Goal: Check status

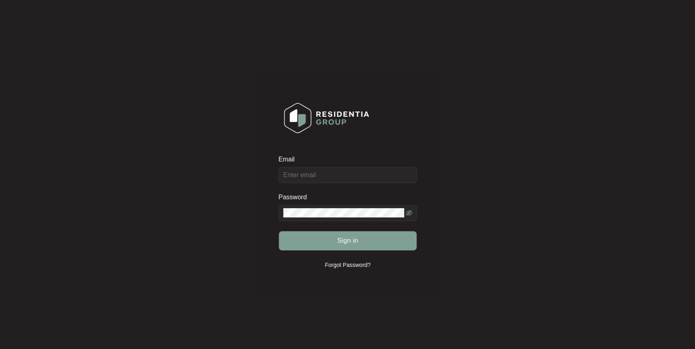
drag, startPoint x: 352, startPoint y: 165, endPoint x: 353, endPoint y: 177, distance: 11.7
click at [353, 165] on div "Email" at bounding box center [347, 169] width 138 height 28
click at [354, 178] on div "Email" at bounding box center [347, 169] width 138 height 28
click at [354, 178] on input "Email" at bounding box center [347, 175] width 138 height 16
type input "[EMAIL_ADDRESS][DOMAIN_NAME]"
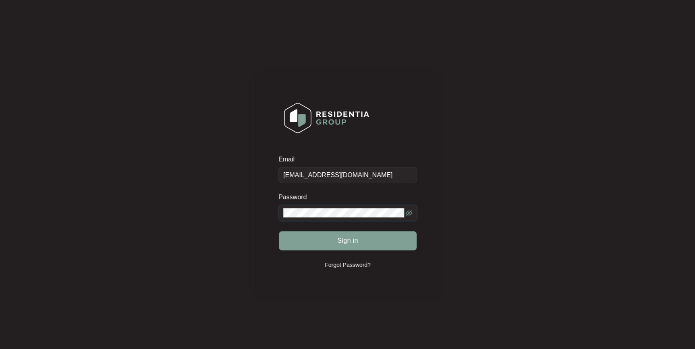
click at [194, 176] on div "Email [EMAIL_ADDRESS][DOMAIN_NAME] Password Sign in Forgot Password?" at bounding box center [347, 183] width 678 height 350
click at [279, 231] on button "Sign in" at bounding box center [348, 240] width 138 height 19
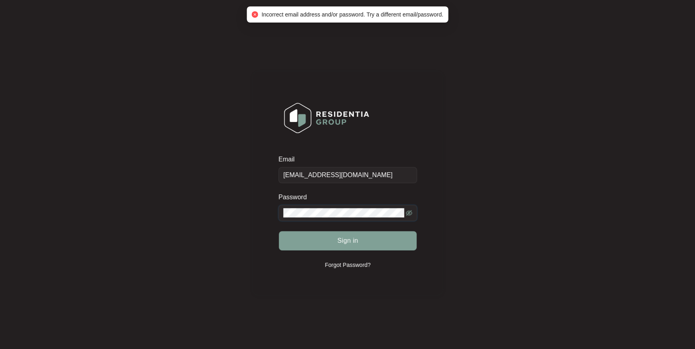
click at [227, 213] on div "Email [EMAIL_ADDRESS][DOMAIN_NAME] Password Sign in Forgot Password?" at bounding box center [347, 183] width 678 height 350
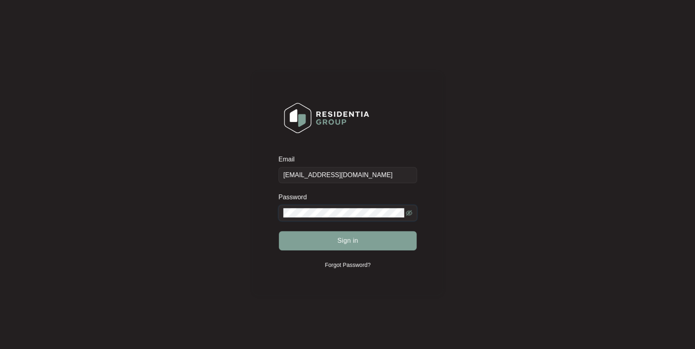
click at [279, 231] on button "Sign in" at bounding box center [348, 240] width 138 height 19
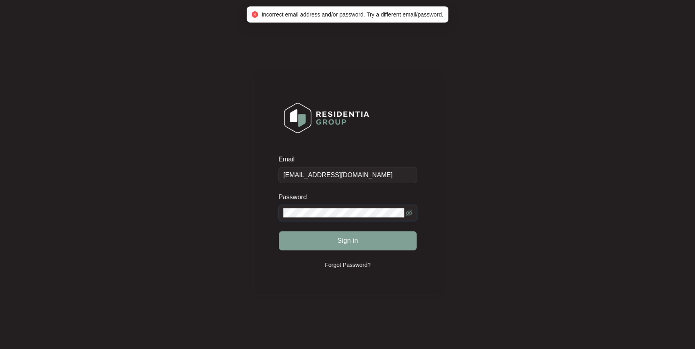
click at [227, 194] on div "Email [EMAIL_ADDRESS][DOMAIN_NAME] Password Sign in Forgot Password?" at bounding box center [347, 183] width 678 height 350
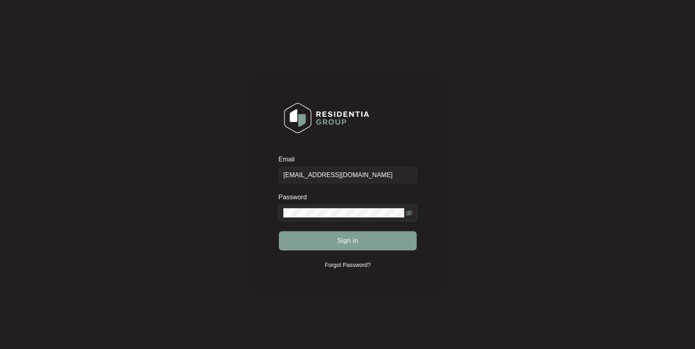
click at [279, 231] on button "Sign in" at bounding box center [348, 240] width 138 height 19
click at [222, 208] on div "Email [EMAIL_ADDRESS][DOMAIN_NAME] Password Sign in Forgot Password?" at bounding box center [347, 183] width 678 height 350
click at [343, 235] on button "Sign in" at bounding box center [348, 240] width 138 height 19
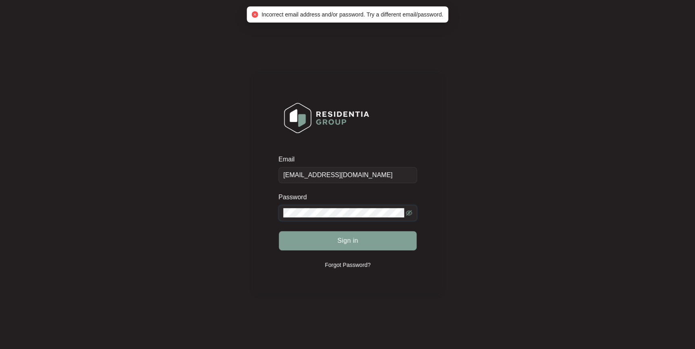
click at [207, 198] on div "Email [EMAIL_ADDRESS][DOMAIN_NAME] Password Sign in Forgot Password?" at bounding box center [347, 183] width 678 height 350
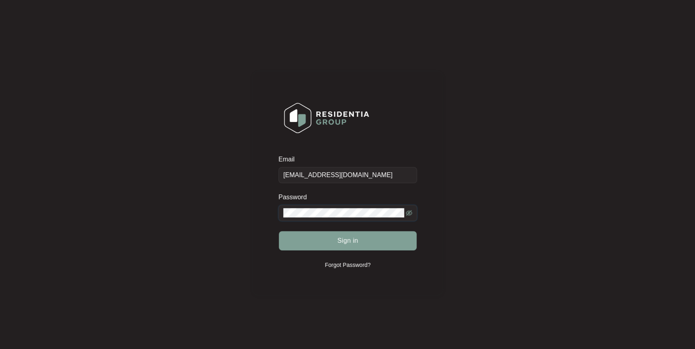
click at [279, 231] on button "Sign in" at bounding box center [348, 240] width 138 height 19
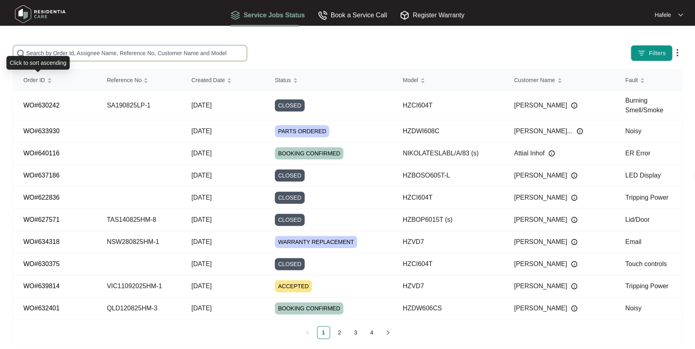
click at [110, 53] on input "text" at bounding box center [134, 53] width 217 height 9
paste input "WA250825HM-3"
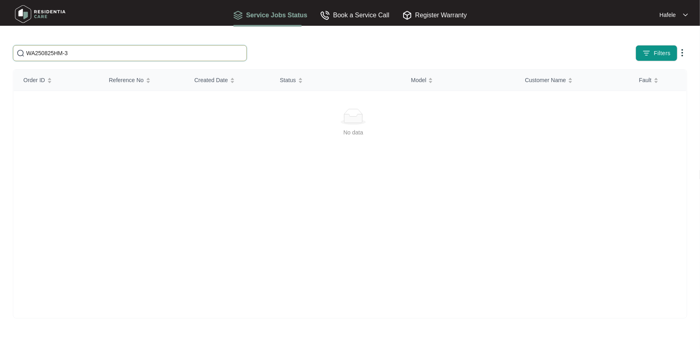
click at [146, 57] on input "WA250825HM-3" at bounding box center [134, 53] width 217 height 9
drag, startPoint x: 155, startPoint y: 51, endPoint x: -2, endPoint y: 49, distance: 157.0
click at [0, 49] on html "Service Jobs Status Book a Service Call Register Warranty Hafele WA250825HM-3 F…" at bounding box center [350, 174] width 700 height 349
paste input "050825HM-1"
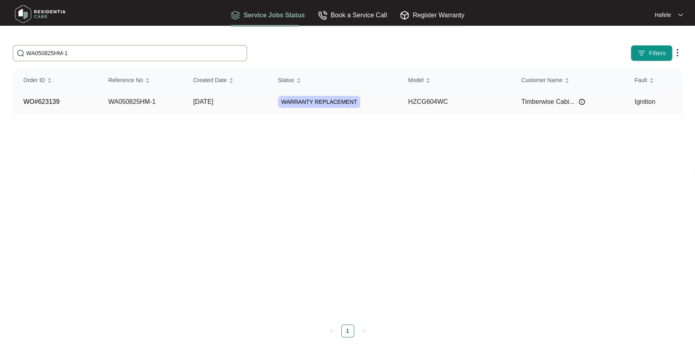
type input "WA050825HM-1"
click at [397, 92] on td "WARRANTY REPLACEMENT" at bounding box center [333, 102] width 130 height 22
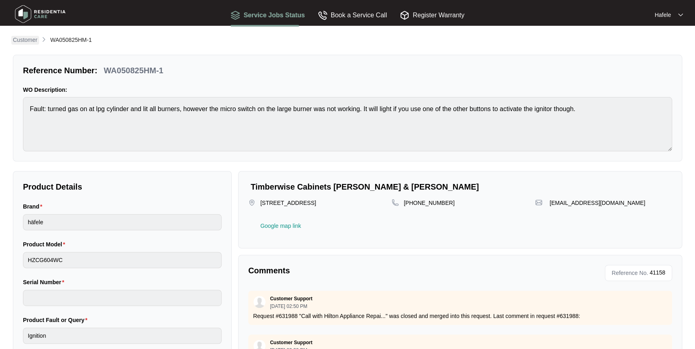
drag, startPoint x: 27, startPoint y: 42, endPoint x: 52, endPoint y: 35, distance: 26.9
click at [27, 42] on p "Customer" at bounding box center [25, 40] width 25 height 8
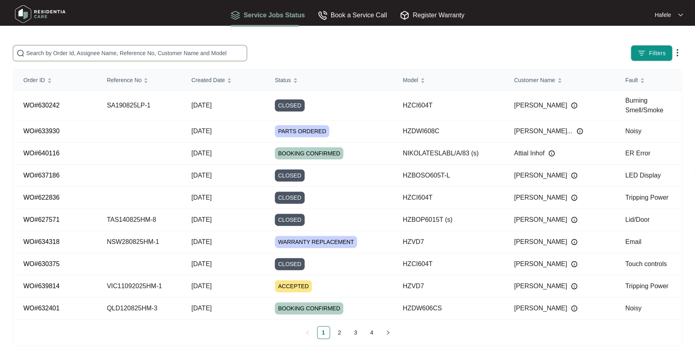
click at [95, 56] on input "text" at bounding box center [134, 53] width 217 height 9
paste input "VIC270825HM-1"
type input "VIC270825HM-1"
